Goal: Task Accomplishment & Management: Manage account settings

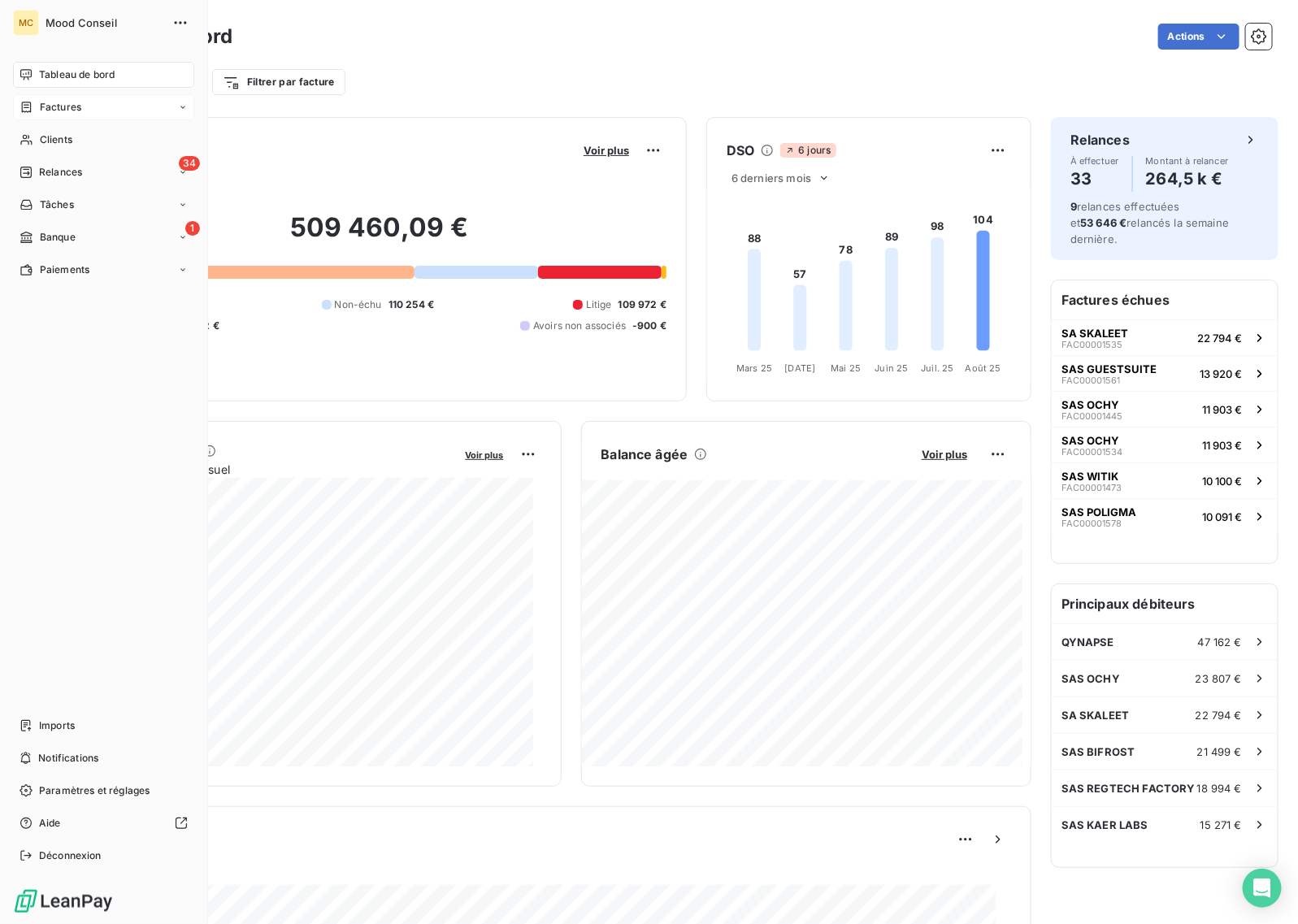
click at [71, 111] on span "Factures" at bounding box center [60, 107] width 42 height 15
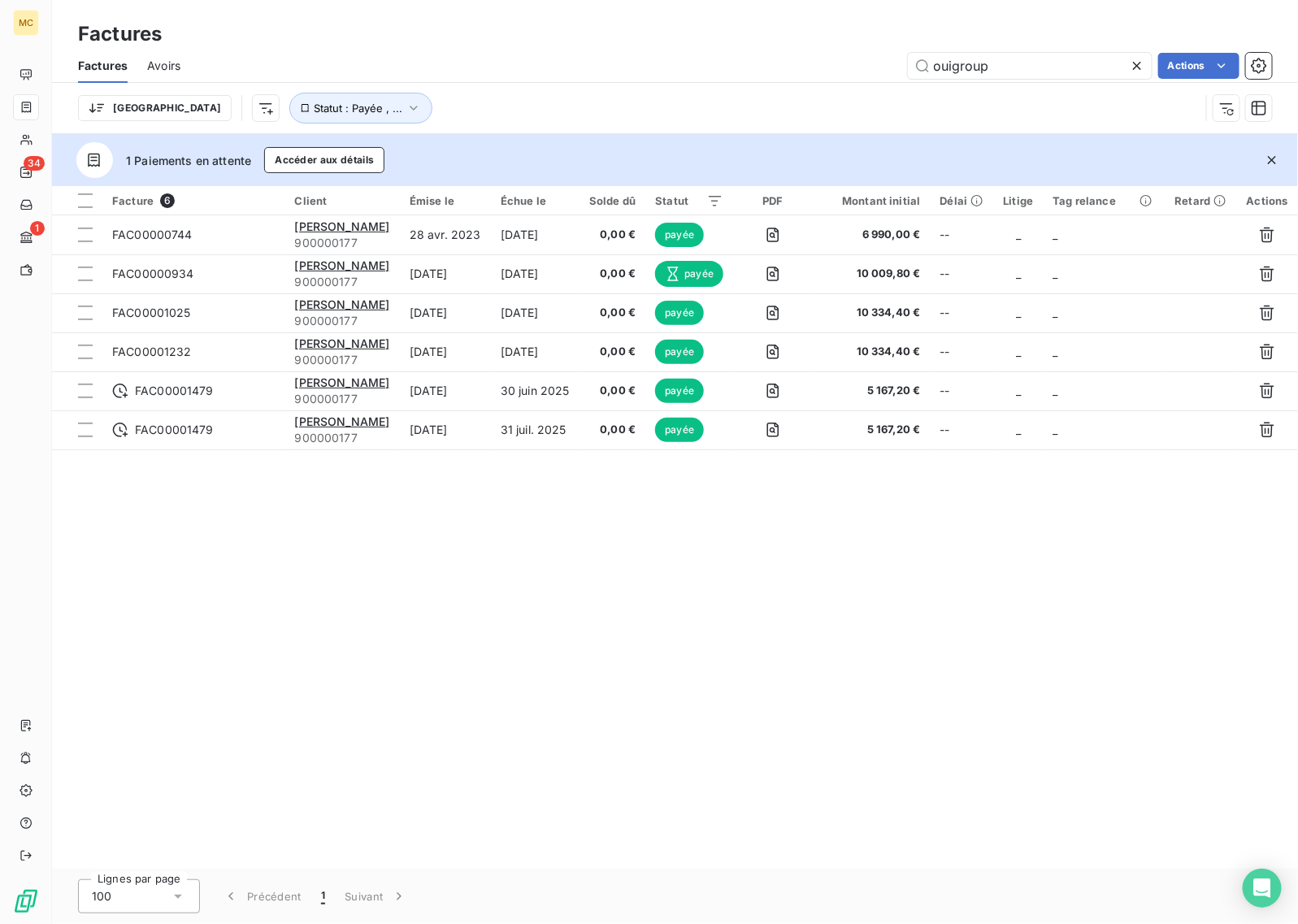
drag, startPoint x: 1031, startPoint y: 66, endPoint x: 705, endPoint y: 66, distance: 326.0
click at [705, 66] on div "ouigroup Actions" at bounding box center [736, 65] width 1073 height 26
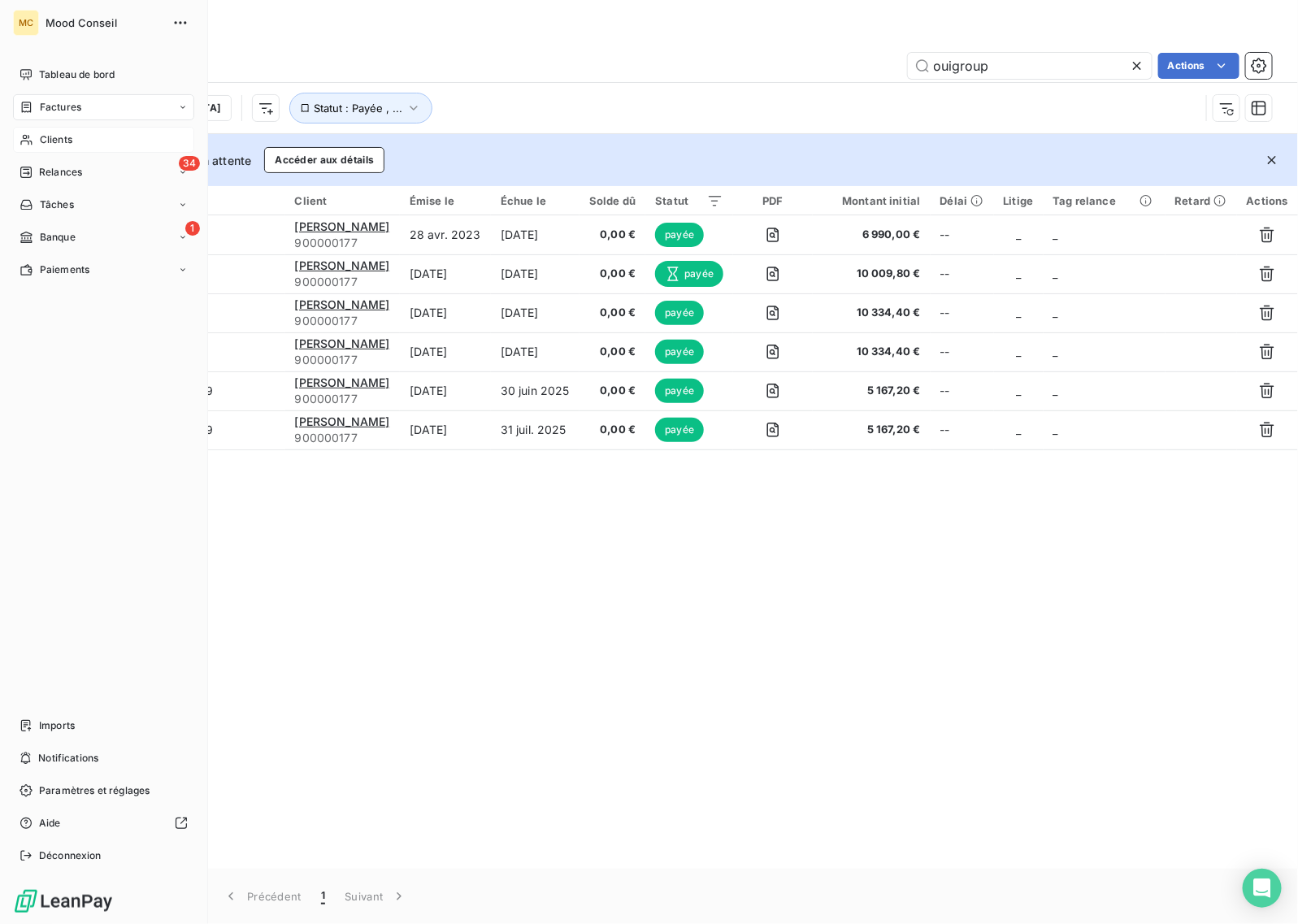
click at [34, 135] on div "Clients" at bounding box center [103, 139] width 181 height 26
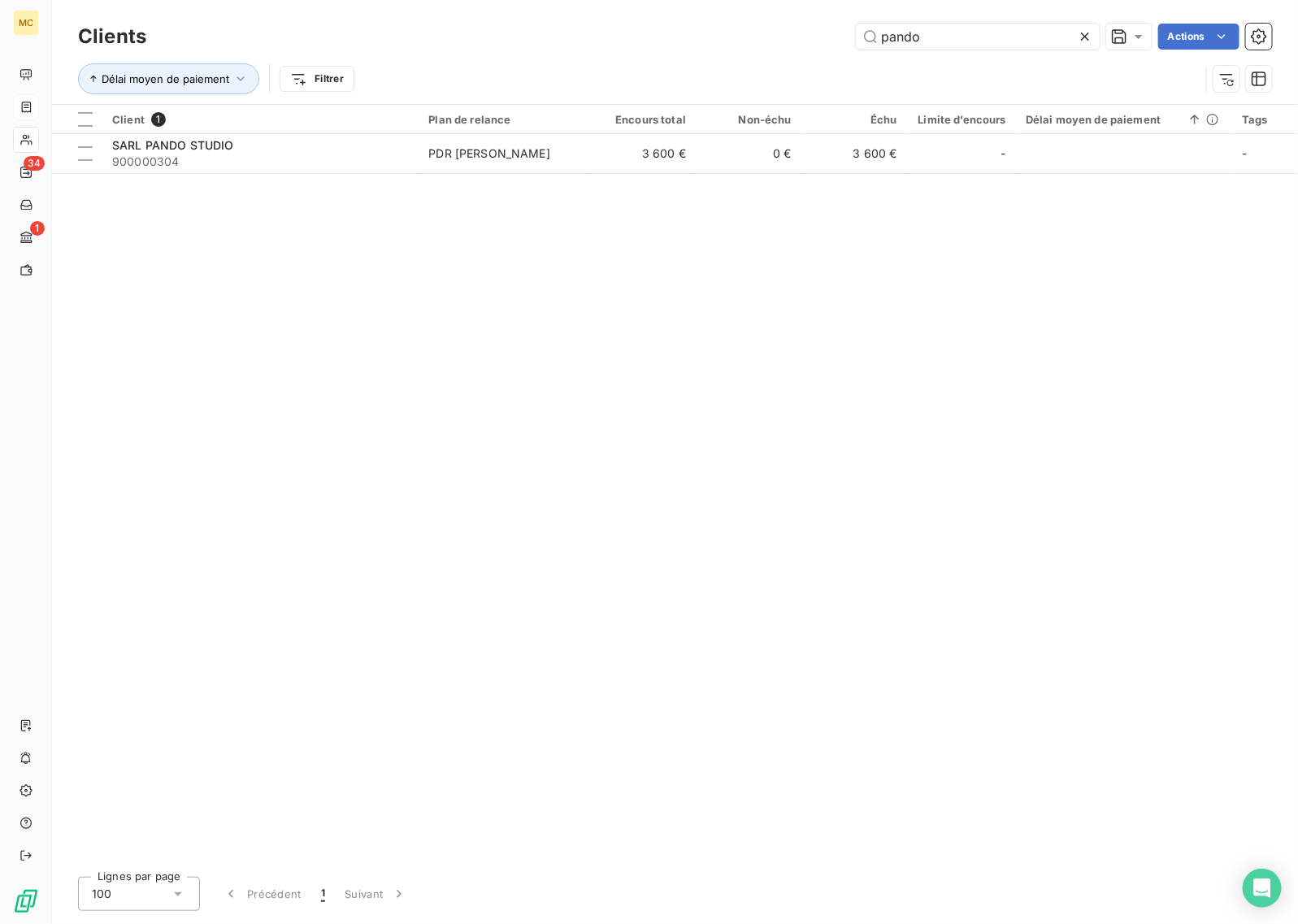
drag, startPoint x: 964, startPoint y: 42, endPoint x: 643, endPoint y: 42, distance: 321.0
click at [643, 42] on div "pando Actions" at bounding box center [719, 36] width 1107 height 26
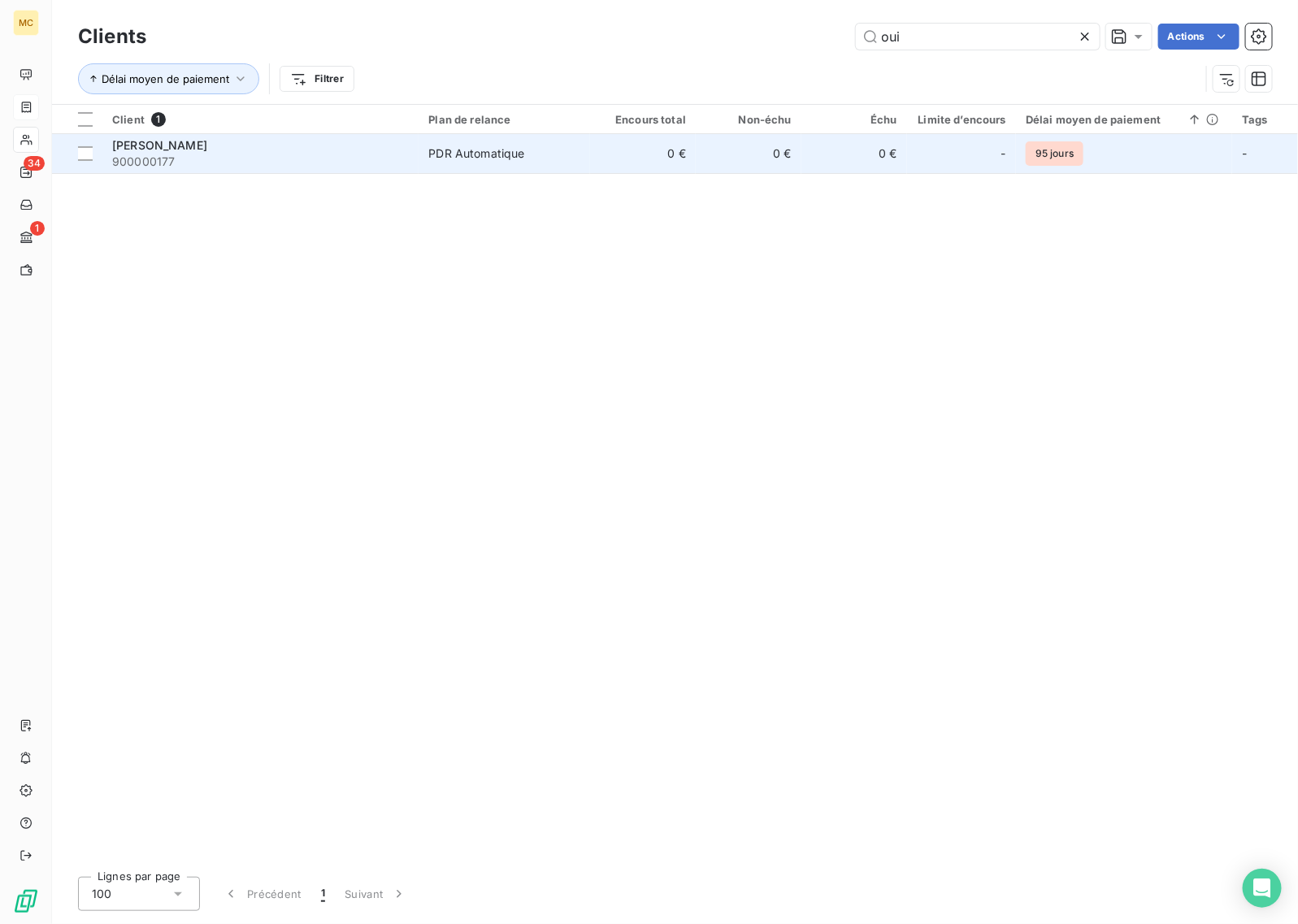
type input "oui"
click at [644, 136] on td "0 €" at bounding box center [643, 154] width 105 height 39
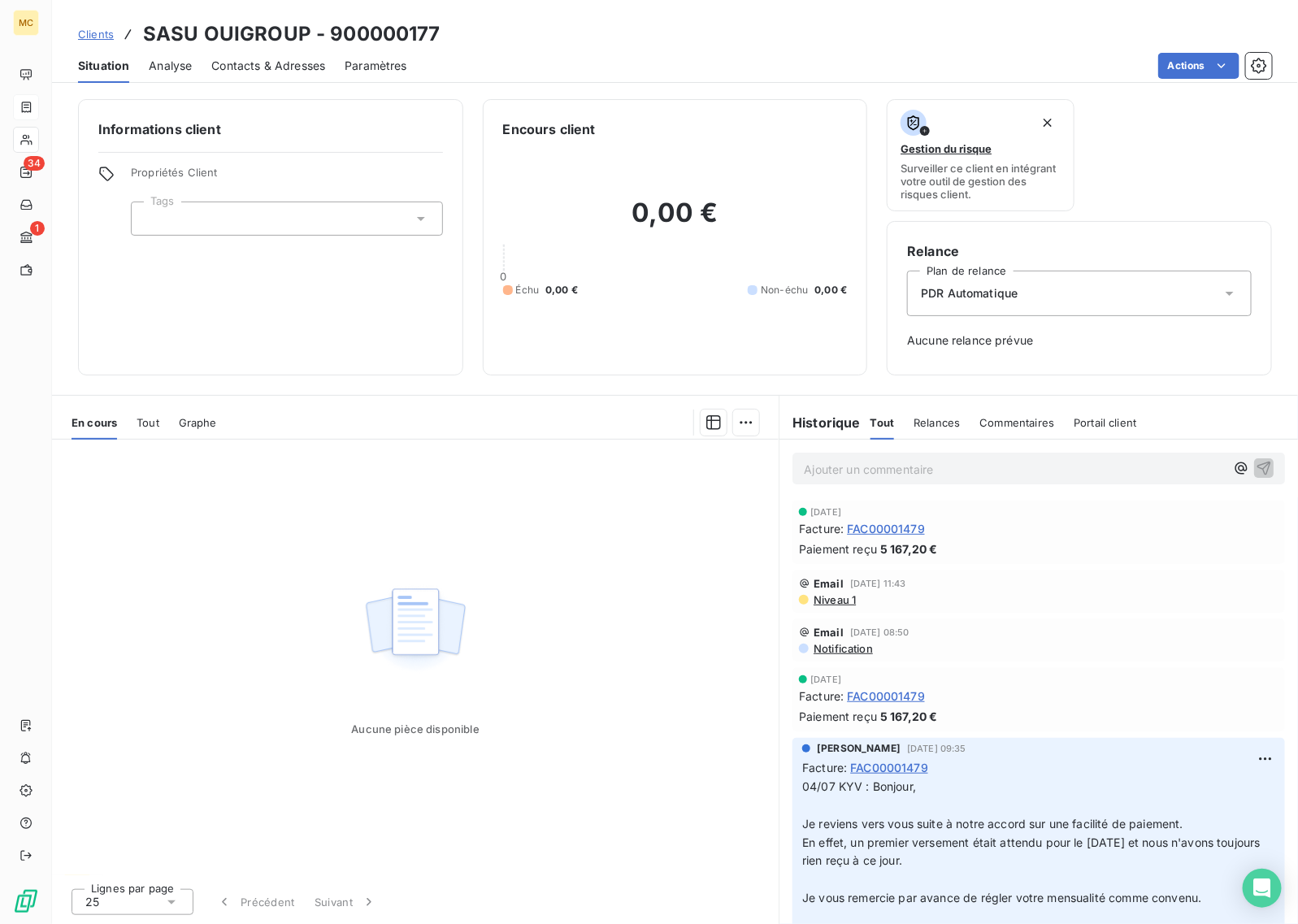
click at [132, 424] on div "En cours Tout Graphe" at bounding box center [414, 422] width 727 height 34
click at [139, 424] on span "Tout" at bounding box center [147, 422] width 22 height 13
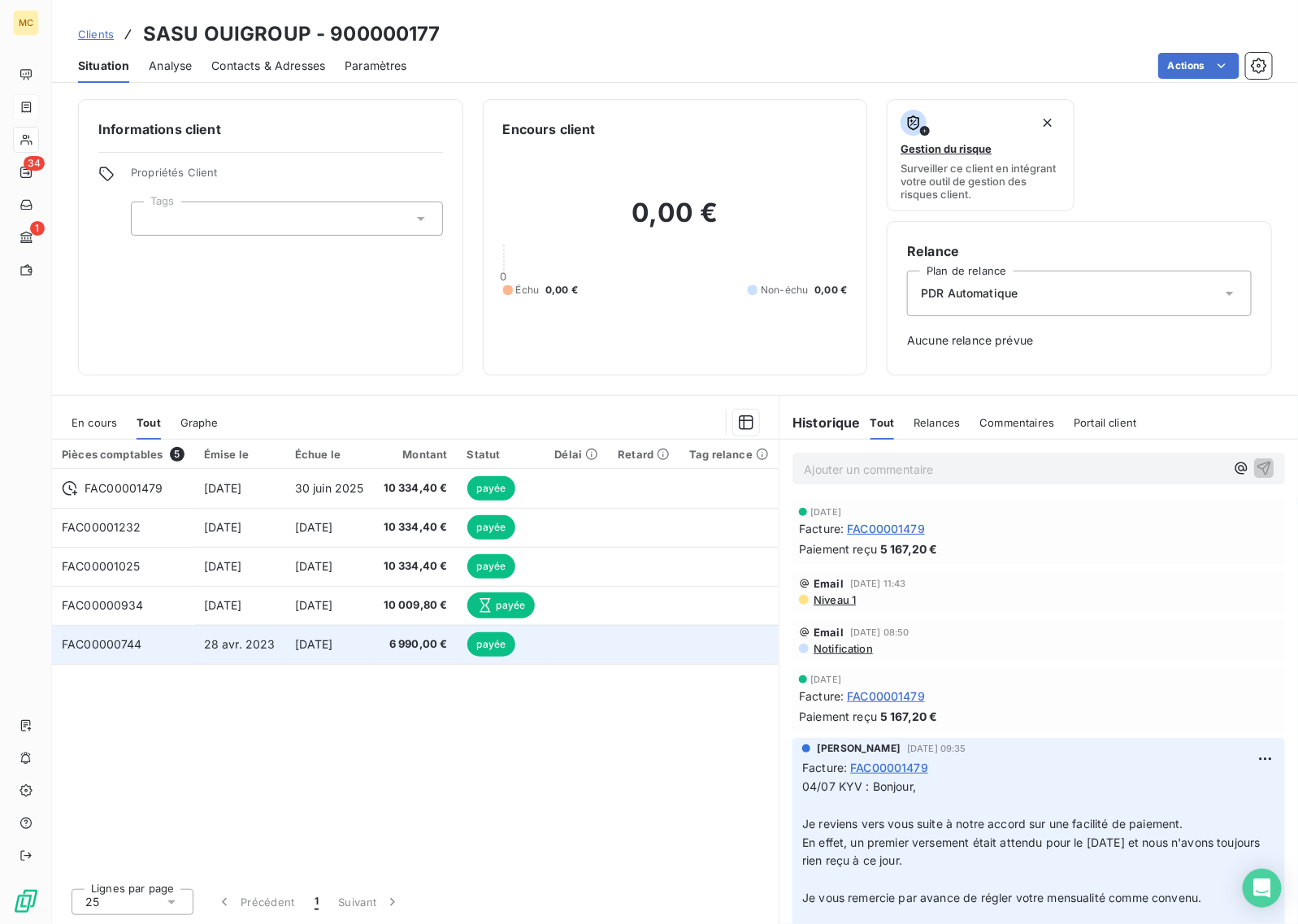
click at [411, 655] on td "6 990,00 €" at bounding box center [416, 644] width 84 height 39
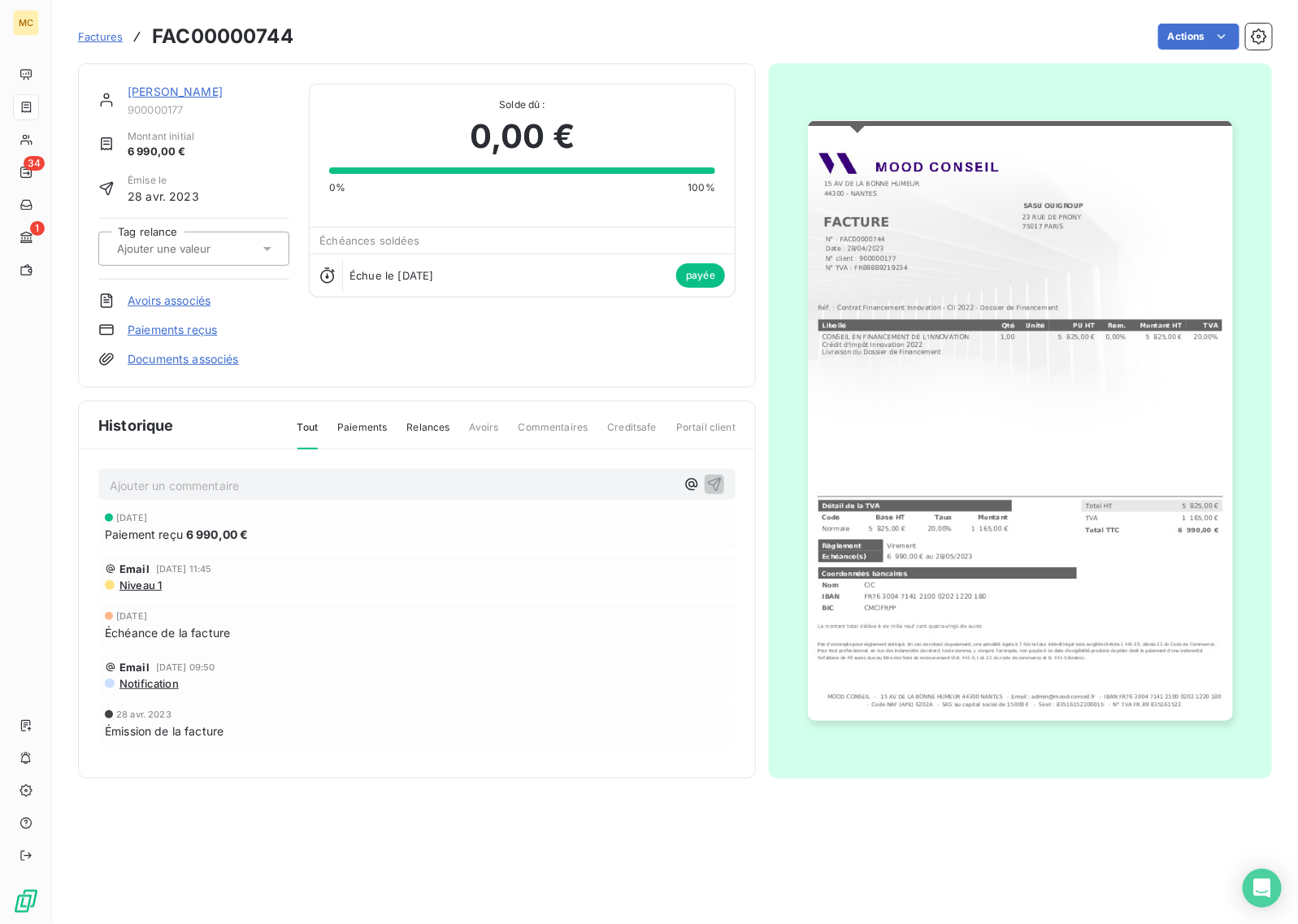
click at [1031, 452] on img "button" at bounding box center [1020, 420] width 424 height 600
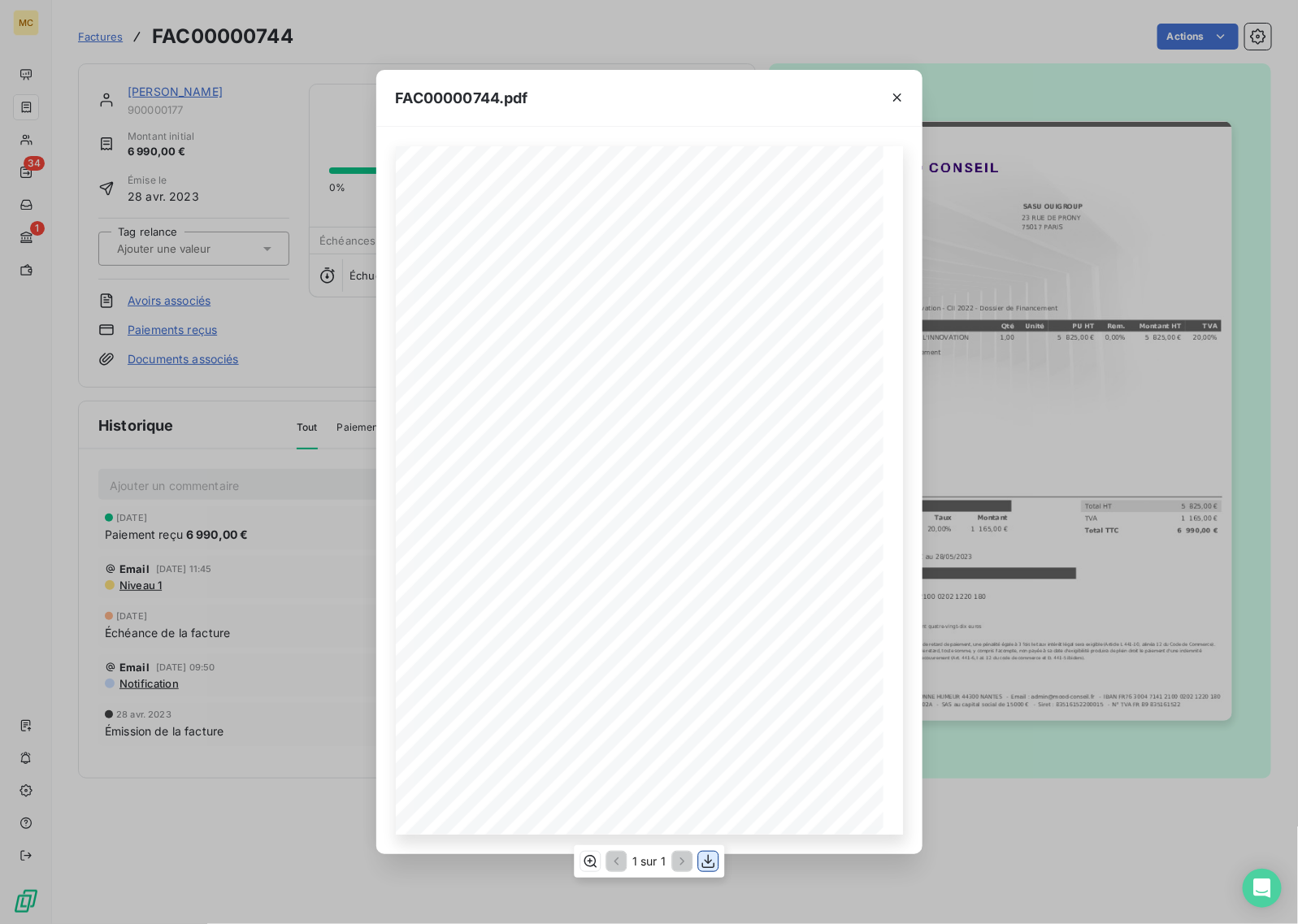
click at [709, 859] on icon "button" at bounding box center [708, 861] width 17 height 17
drag, startPoint x: 286, startPoint y: 310, endPoint x: 258, endPoint y: 266, distance: 52.2
click at [286, 310] on div "FAC00000744.pdf MOOD CONSEIL - [STREET_ADDRESS] - Email : [EMAIL_ADDRESS][DOMAI…" at bounding box center [649, 462] width 1298 height 924
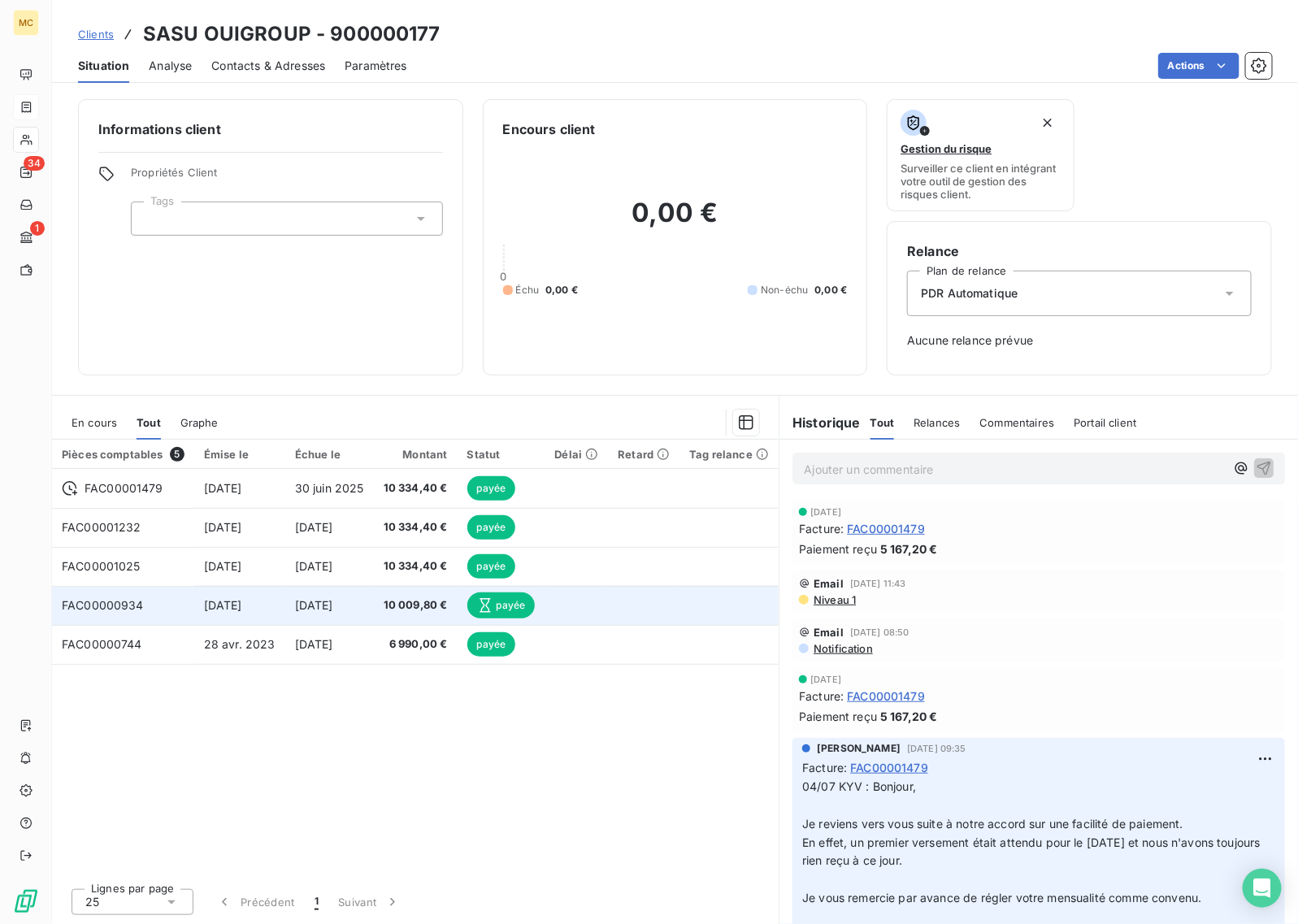
click at [334, 608] on span "[DATE]" at bounding box center [314, 605] width 38 height 14
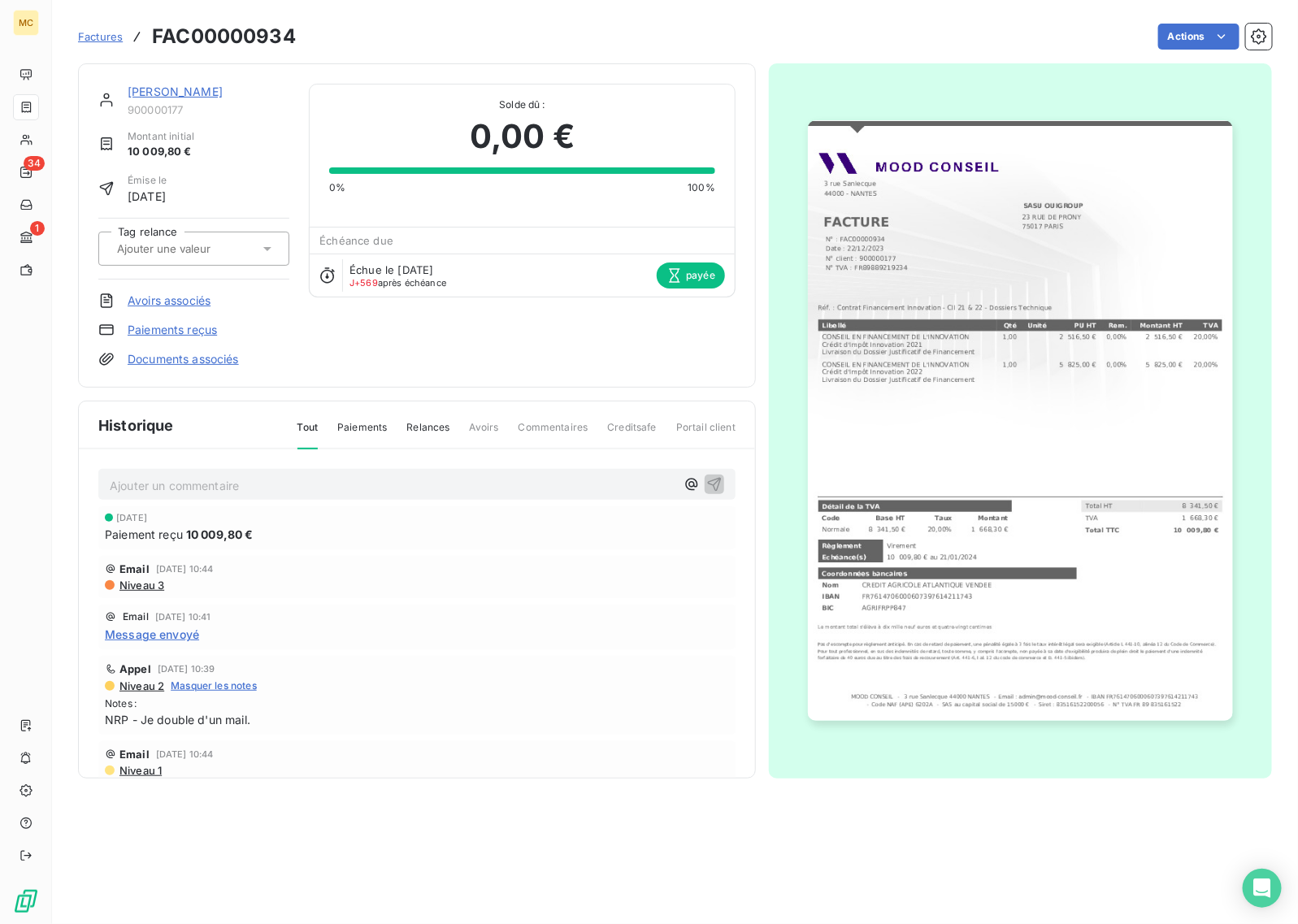
click at [996, 517] on img "button" at bounding box center [1020, 420] width 424 height 600
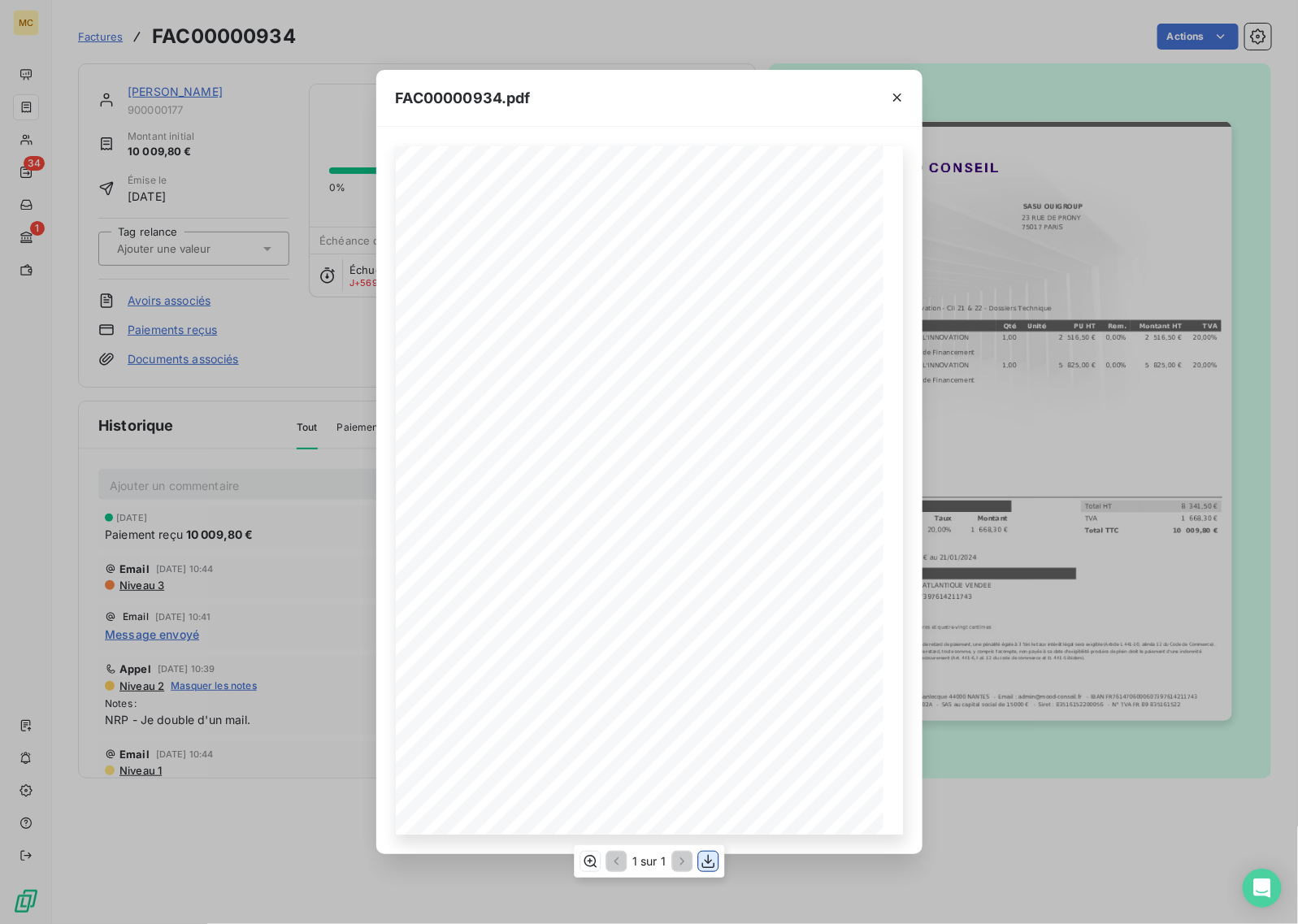
click at [709, 863] on icon "button" at bounding box center [708, 862] width 13 height 14
click at [289, 330] on div "FAC00000934.pdf MOOD CONSEIL - [STREET_ADDRESS] - Email : [EMAIL_ADDRESS][DOMAI…" at bounding box center [649, 462] width 1298 height 924
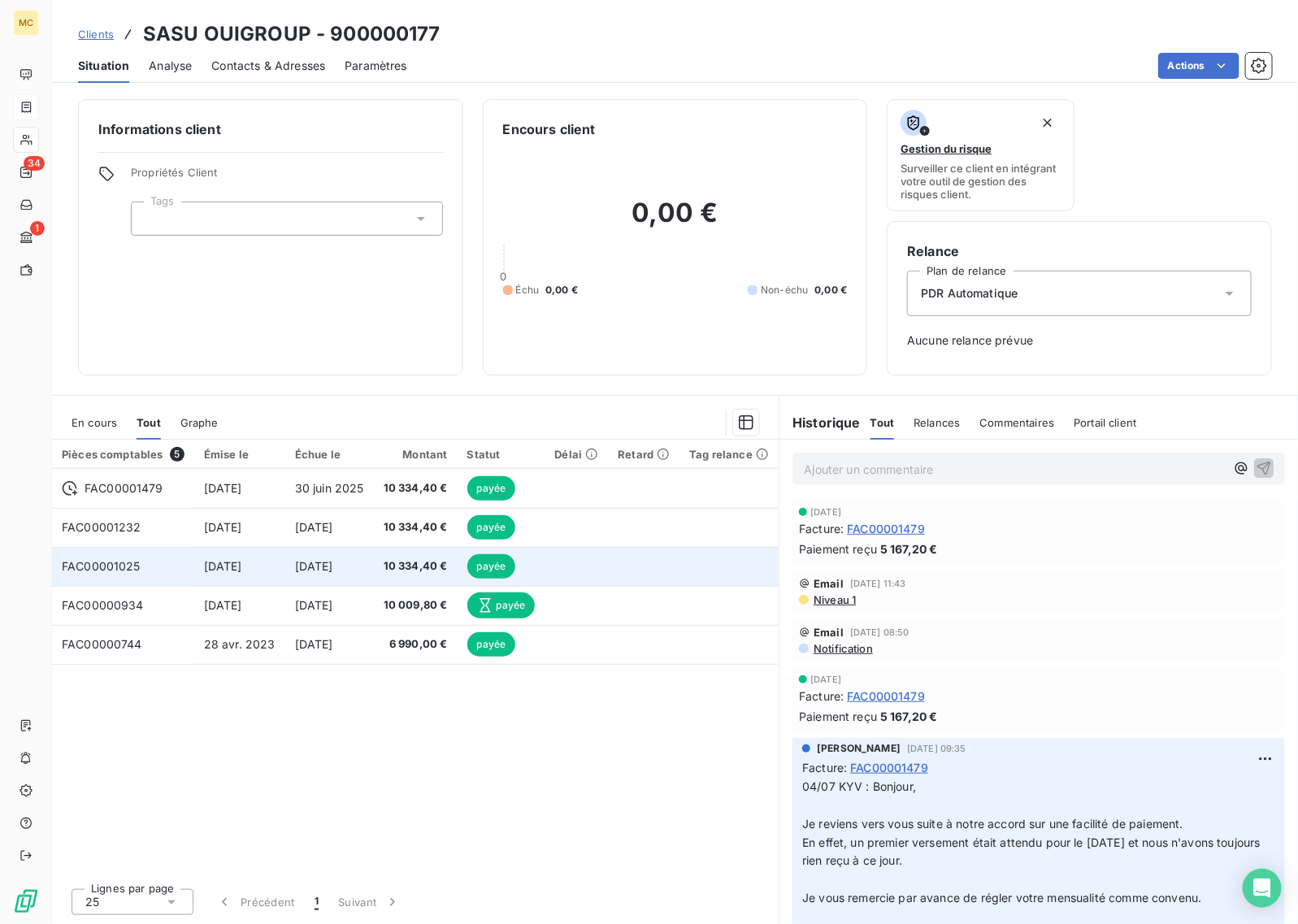
click at [457, 570] on td "10 334,40 €" at bounding box center [416, 566] width 84 height 39
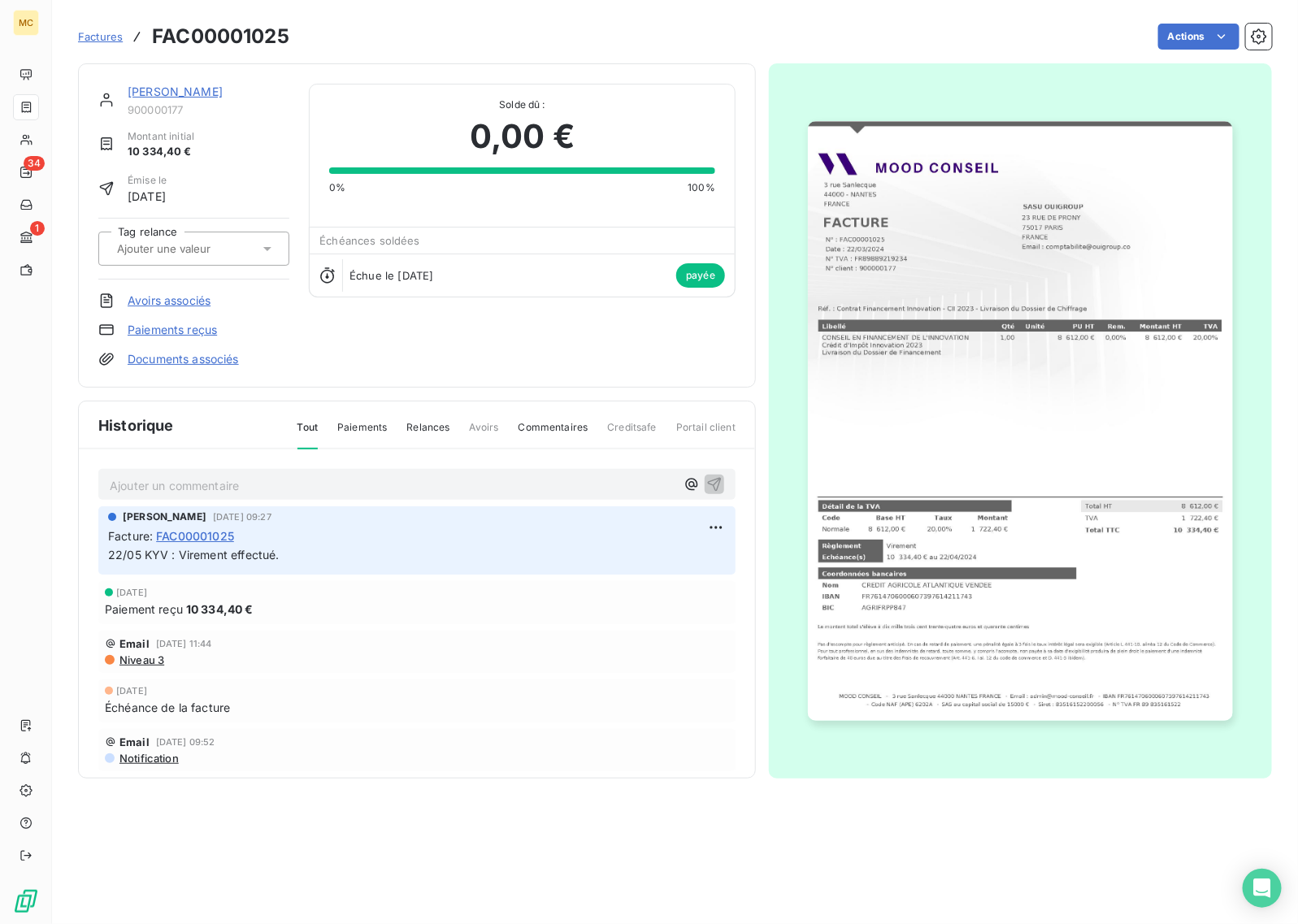
click at [1025, 444] on img "button" at bounding box center [1020, 420] width 424 height 599
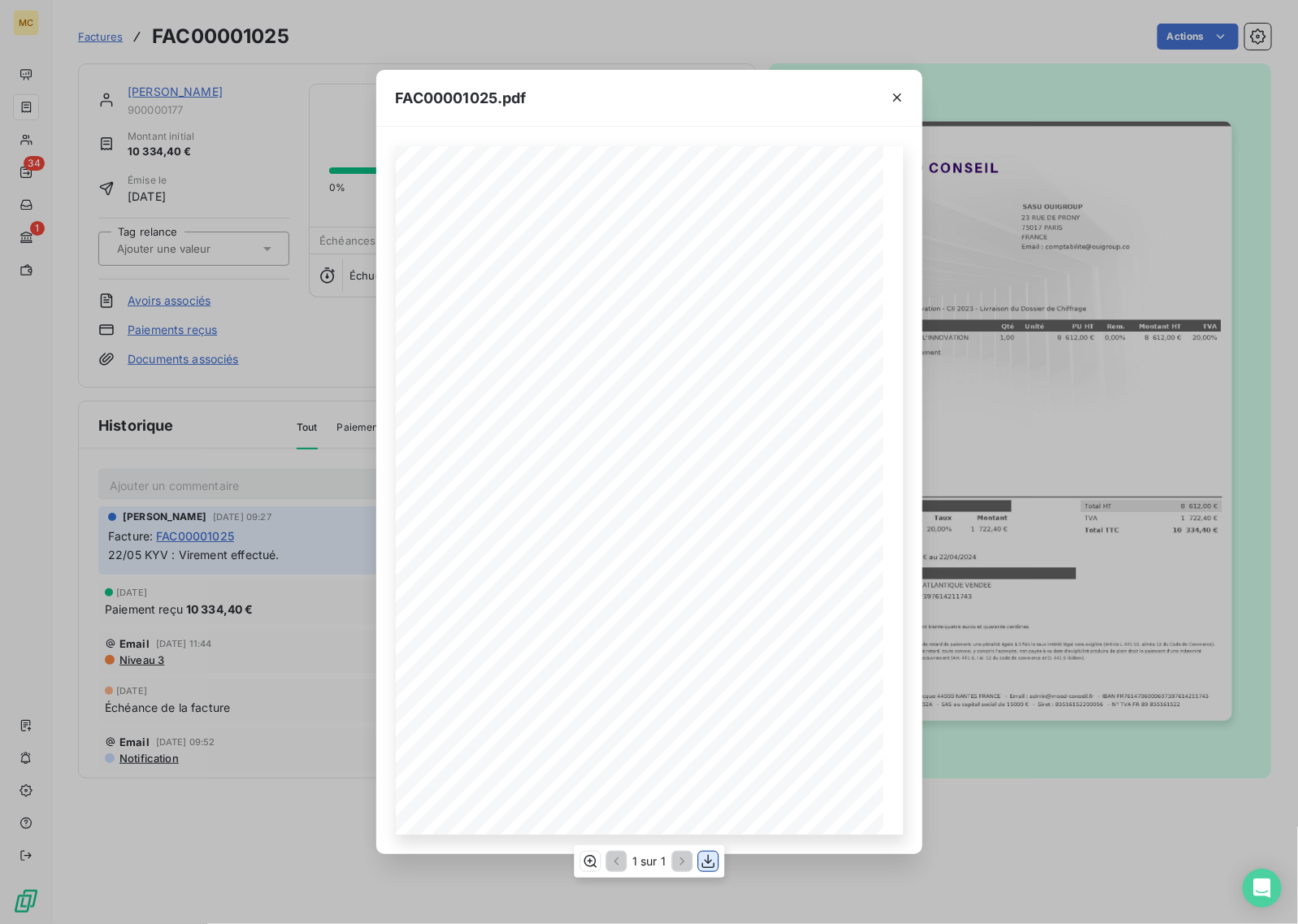
click at [709, 854] on icon "button" at bounding box center [708, 861] width 17 height 17
drag, startPoint x: 270, startPoint y: 147, endPoint x: 248, endPoint y: 124, distance: 31.8
click at [270, 147] on div "FAC00001025.pdf MOOD CONSEIL - [STREET_ADDRESS] - Email : [EMAIL_ADDRESS][DOMAI…" at bounding box center [649, 462] width 1298 height 924
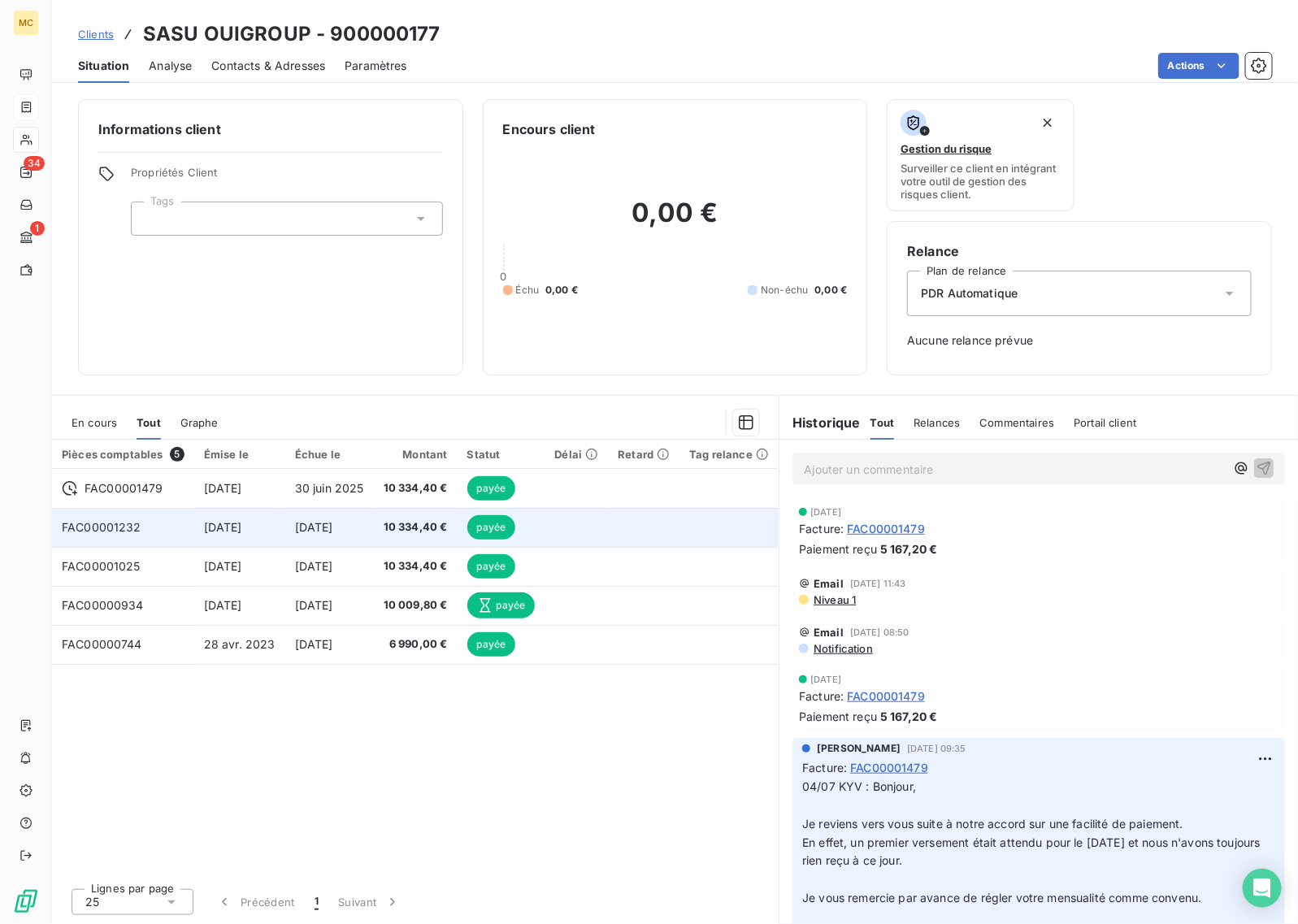
click at [509, 535] on span "payée" at bounding box center [492, 527] width 49 height 24
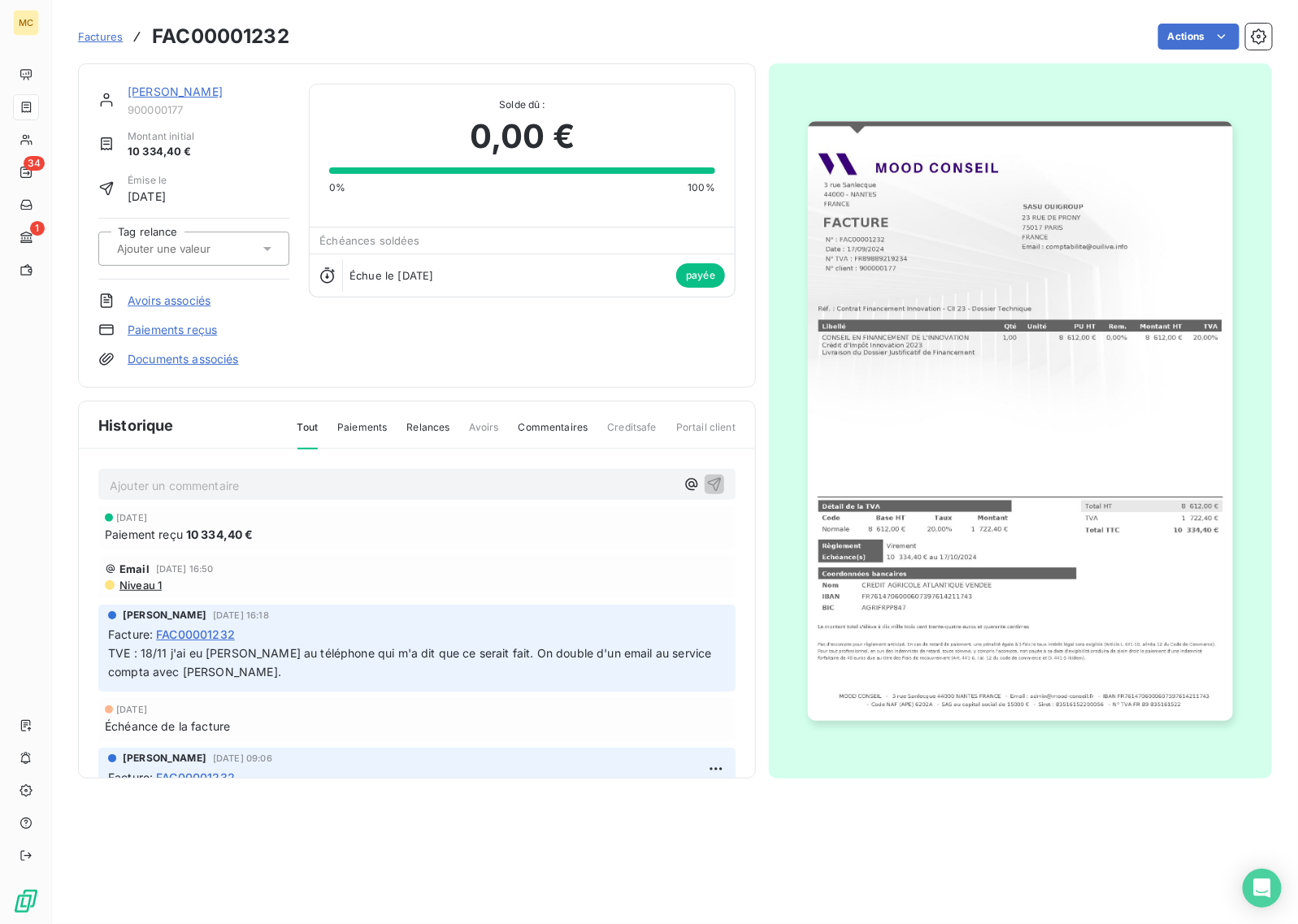
click at [1033, 462] on img "button" at bounding box center [1020, 420] width 424 height 599
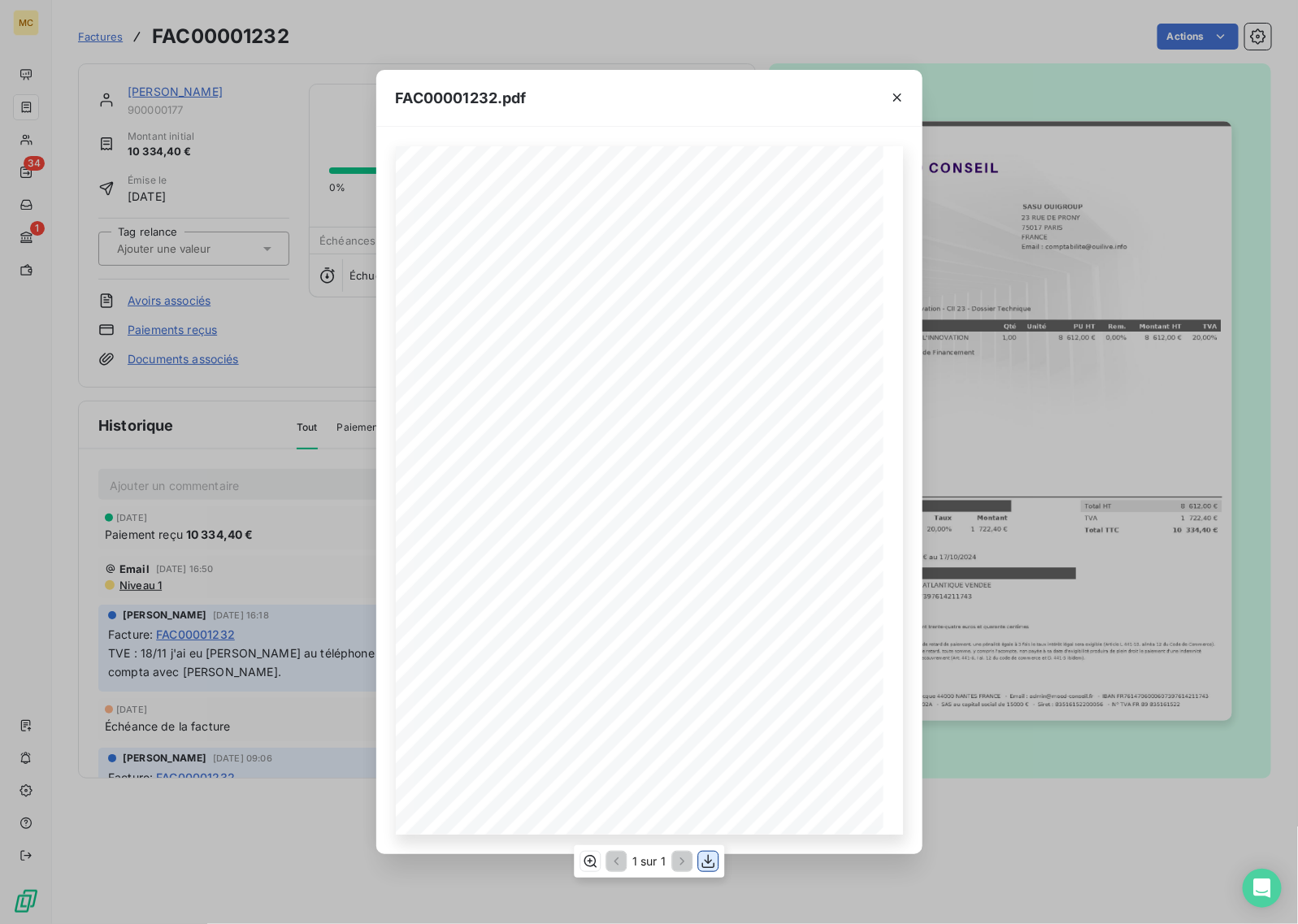
click at [713, 858] on icon "button" at bounding box center [708, 861] width 17 height 17
click at [294, 323] on div "FAC00001232.pdf MOOD CONSEIL - [STREET_ADDRESS] - Email : [EMAIL_ADDRESS][DOMAI…" at bounding box center [649, 462] width 1298 height 924
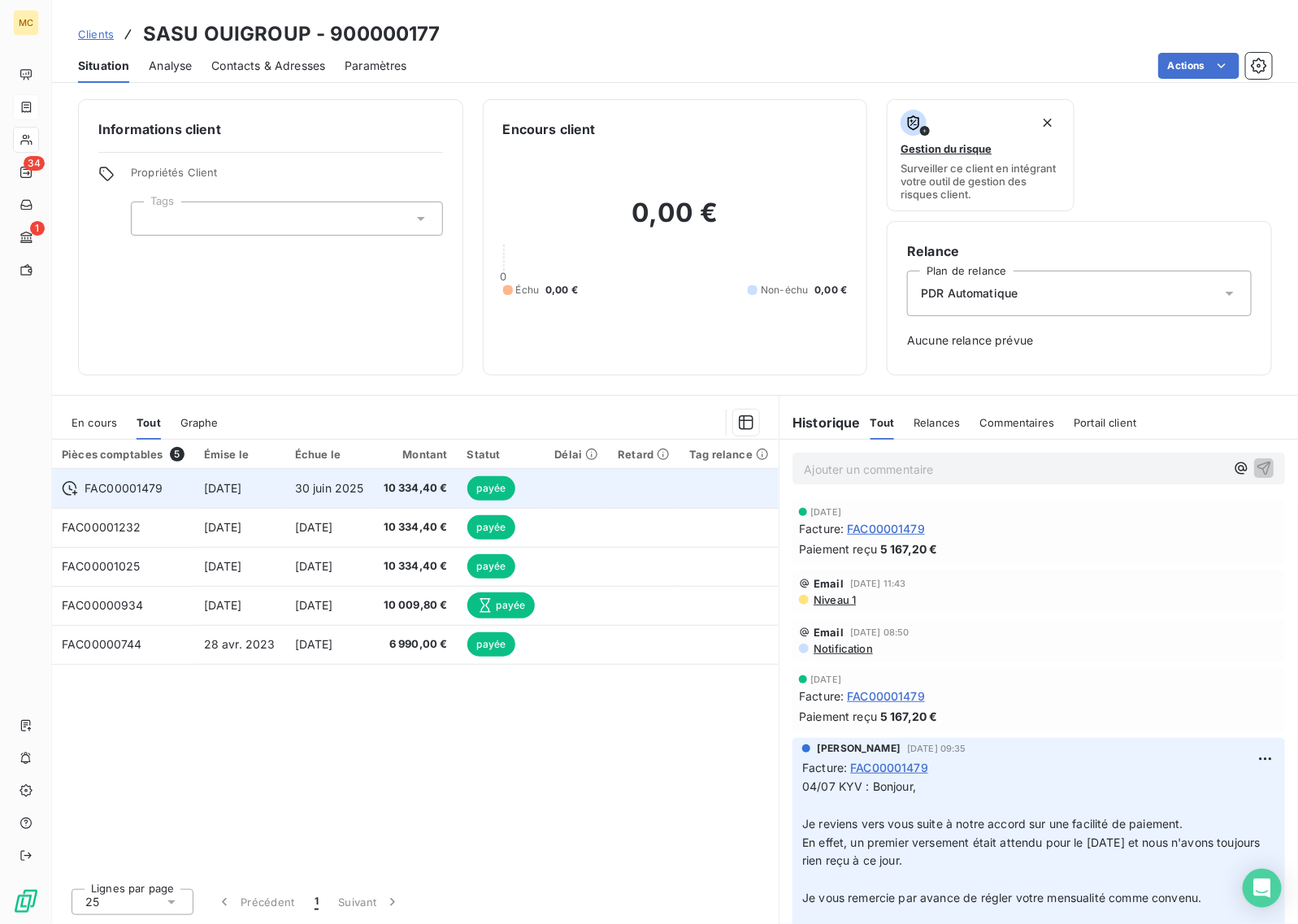
click at [506, 481] on span "payée" at bounding box center [492, 488] width 49 height 24
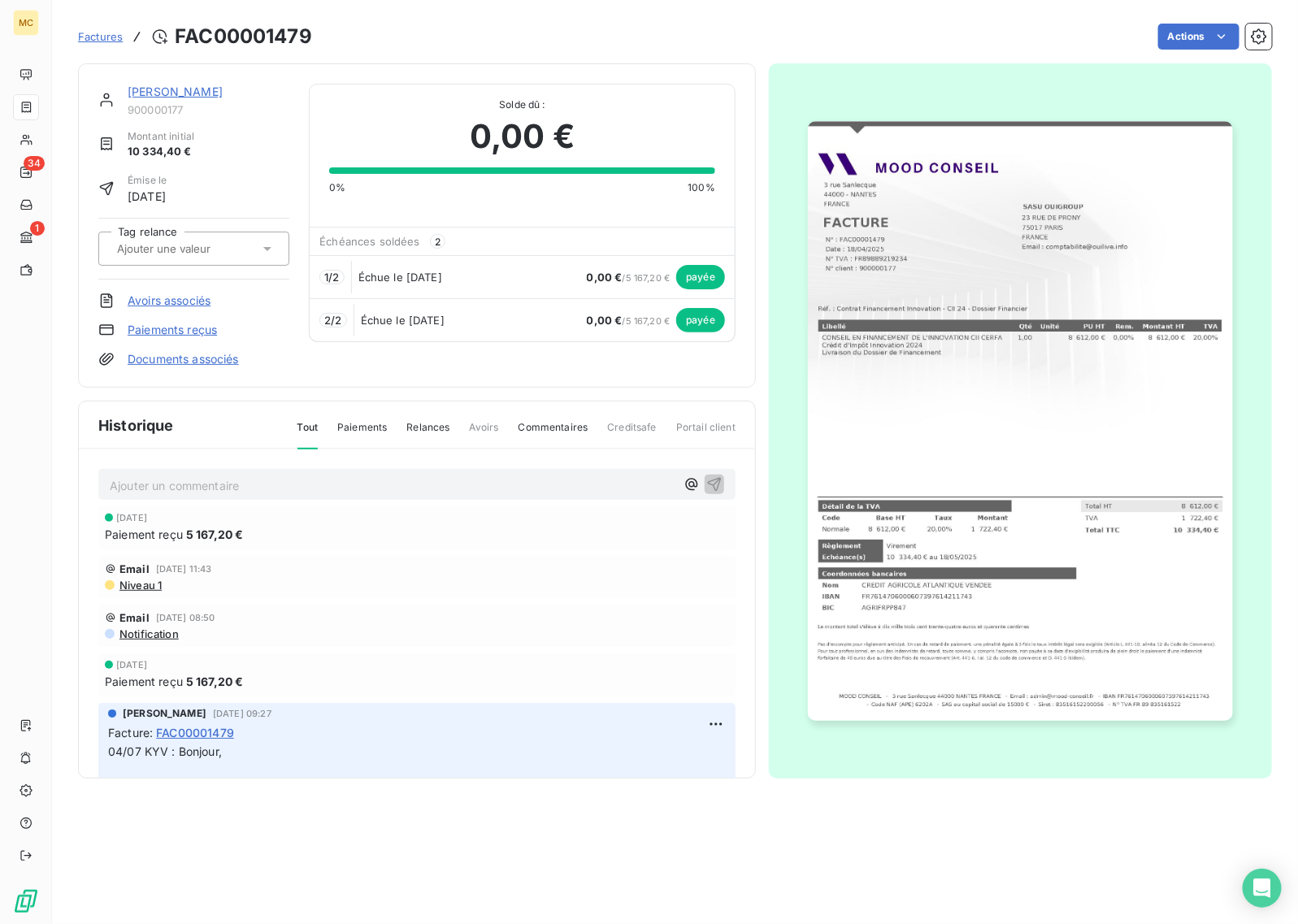
click at [999, 431] on img "button" at bounding box center [1020, 420] width 424 height 599
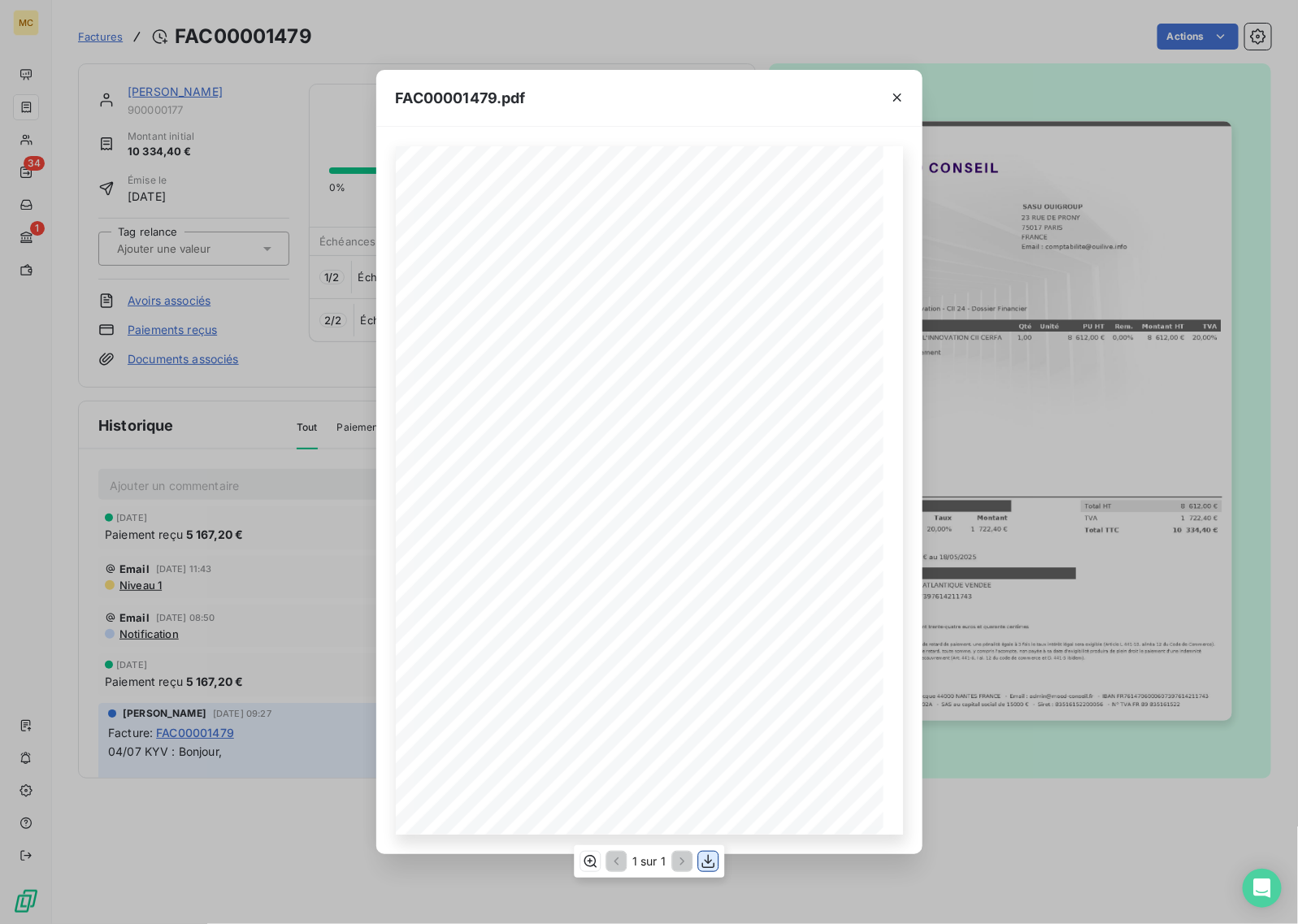
click at [707, 858] on icon "button" at bounding box center [708, 861] width 17 height 17
click at [296, 358] on div "FAC00001479.pdf MOOD CONSEIL - [STREET_ADDRESS] - Email : [EMAIL_ADDRESS][DOMAI…" at bounding box center [649, 462] width 1298 height 924
